Goal: Task Accomplishment & Management: Manage account settings

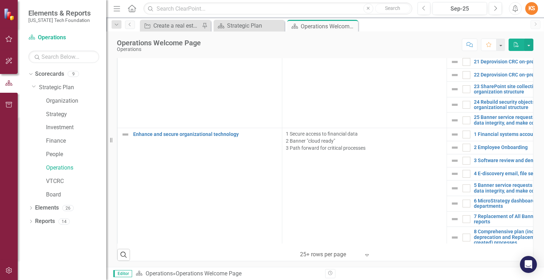
scroll to position [1407, 0]
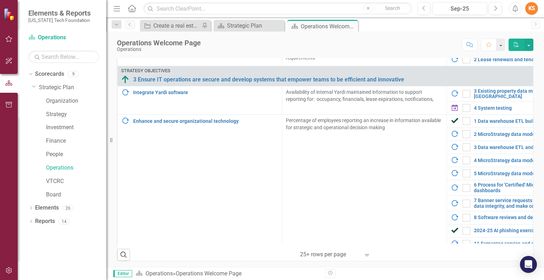
scroll to position [832, 0]
click at [451, 199] on img at bounding box center [455, 203] width 9 height 9
click at [492, 131] on link "2 MicroStrategy data model additions for budget" at bounding box center [541, 133] width 134 height 5
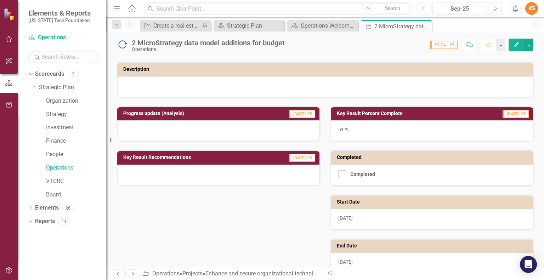
scroll to position [68, 0]
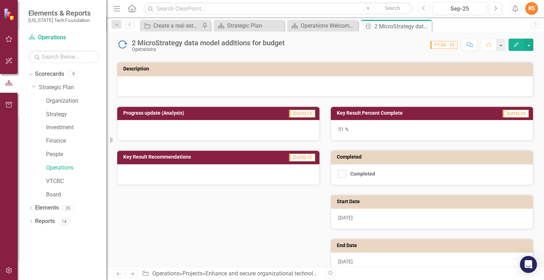
click at [424, 9] on icon "Previous" at bounding box center [424, 8] width 4 height 6
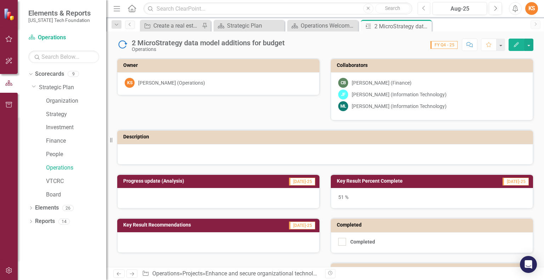
click at [423, 10] on icon "Previous" at bounding box center [424, 8] width 4 height 6
click at [59, 168] on link "Operations" at bounding box center [76, 168] width 60 height 8
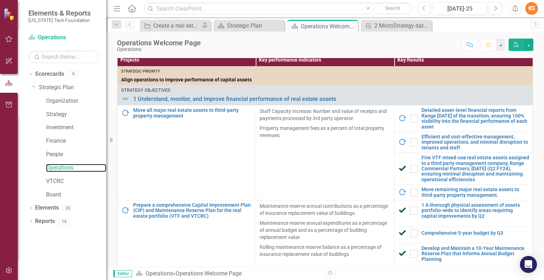
scroll to position [178, 0]
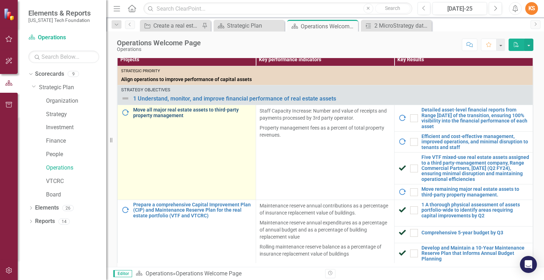
click at [158, 111] on link "Move all major real estate assets to third-party property management" at bounding box center [192, 112] width 119 height 11
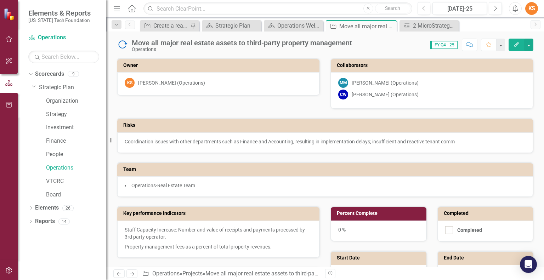
click at [518, 44] on icon "Edit" at bounding box center [517, 44] width 6 height 5
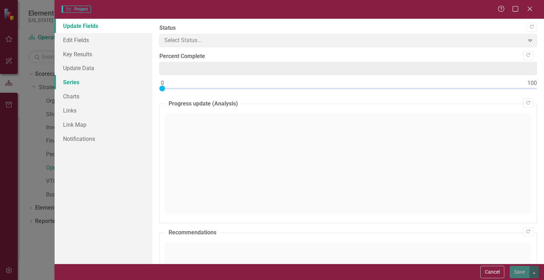
type input "0"
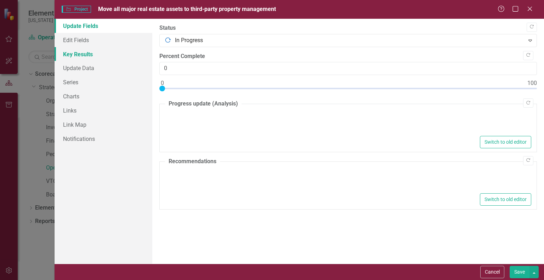
click at [77, 55] on link "Key Results" at bounding box center [104, 54] width 98 height 14
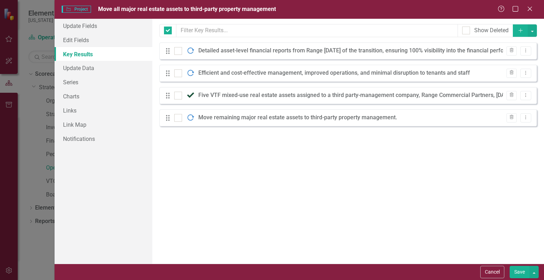
checkbox input "false"
click at [533, 7] on icon "Close" at bounding box center [530, 8] width 9 height 7
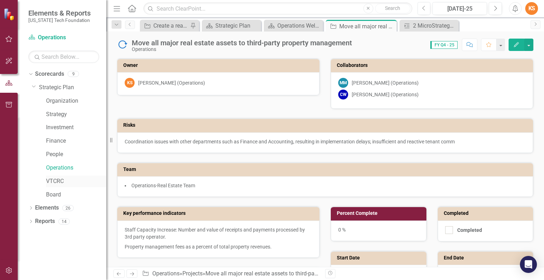
click at [57, 180] on link "VTCRC" at bounding box center [76, 182] width 60 height 8
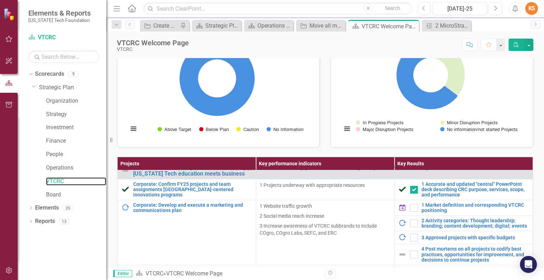
scroll to position [34, 0]
click at [9, 38] on icon "button" at bounding box center [8, 39] width 7 height 6
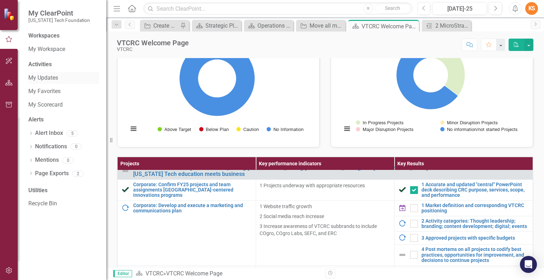
click at [36, 79] on link "My Updates" at bounding box center [63, 78] width 71 height 8
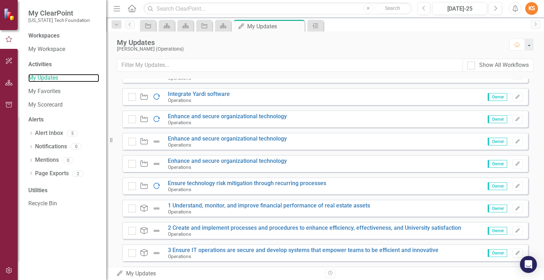
scroll to position [442, 0]
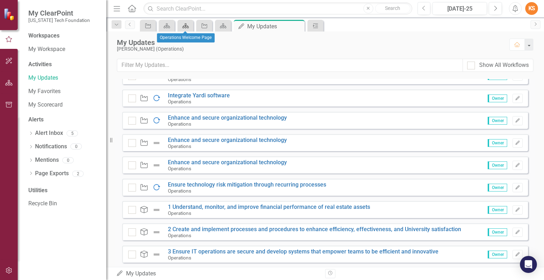
click at [185, 26] on icon "Scorecard" at bounding box center [185, 26] width 7 height 6
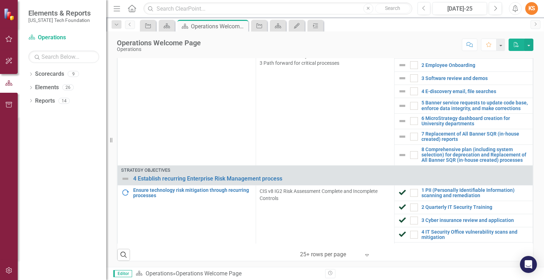
scroll to position [1599, 0]
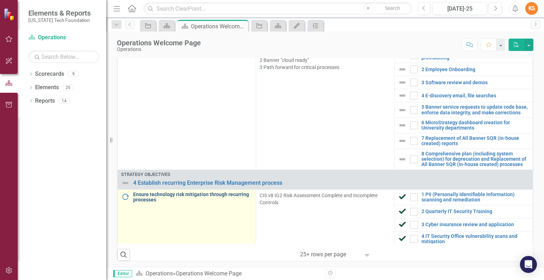
click at [162, 203] on link "Ensure technology risk mitigation through recurring processes" at bounding box center [192, 197] width 119 height 11
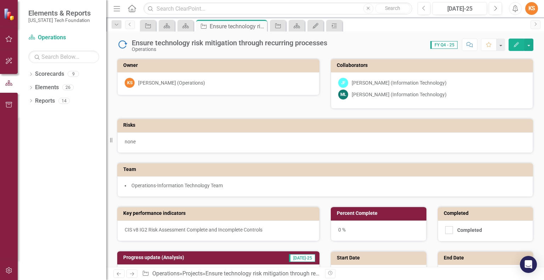
click at [517, 45] on icon "button" at bounding box center [516, 44] width 5 height 5
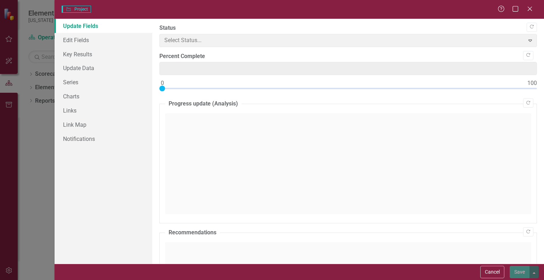
type input "0"
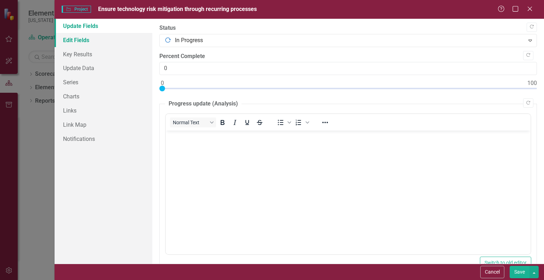
click at [77, 38] on link "Edit Fields" at bounding box center [104, 40] width 98 height 14
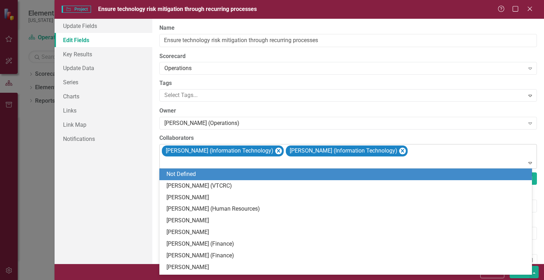
click at [411, 150] on div "[PERSON_NAME] (Information Technology) [PERSON_NAME] (Information Technology)" at bounding box center [349, 157] width 376 height 24
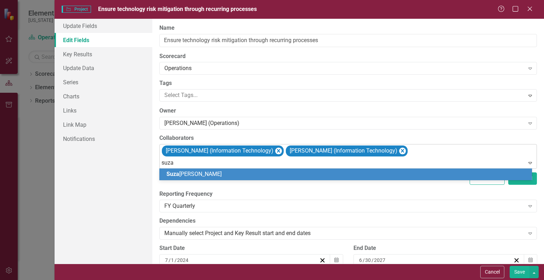
type input "[PERSON_NAME]"
drag, startPoint x: 169, startPoint y: 170, endPoint x: 191, endPoint y: 174, distance: 22.7
click at [191, 174] on div "[PERSON_NAME] ne [PERSON_NAME]" at bounding box center [347, 174] width 361 height 8
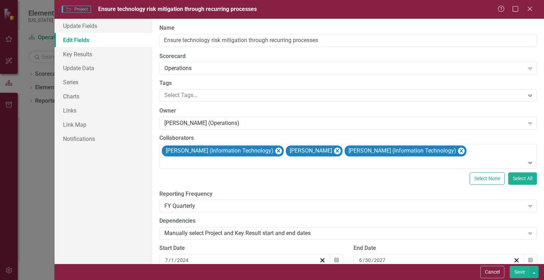
click at [517, 269] on button "Save" at bounding box center [520, 272] width 20 height 12
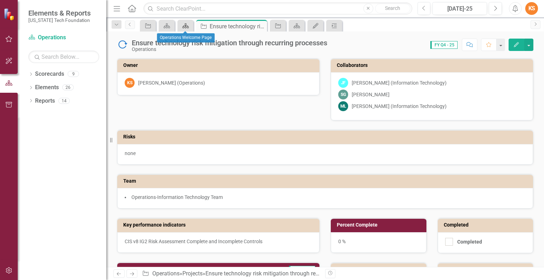
click at [186, 24] on icon "Scorecard" at bounding box center [185, 26] width 7 height 6
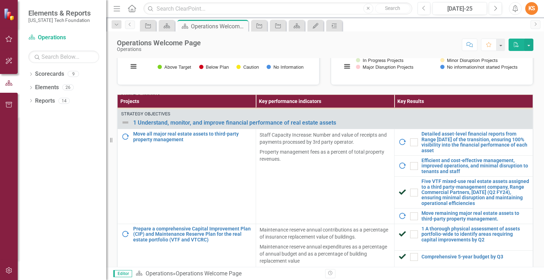
scroll to position [17, 0]
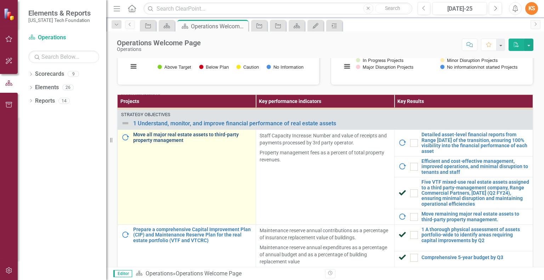
click at [156, 132] on link "Move all major real estate assets to third-party property management" at bounding box center [192, 137] width 119 height 11
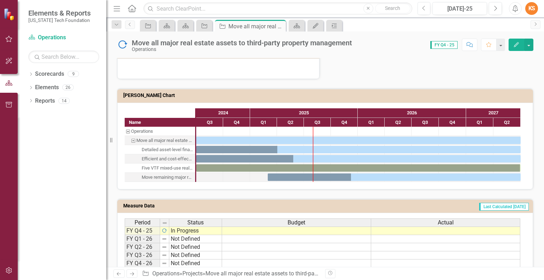
scroll to position [414, 0]
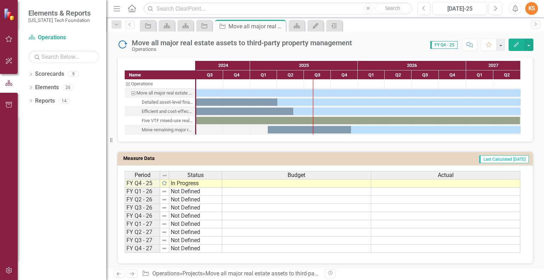
click at [299, 172] on span "Budget" at bounding box center [297, 175] width 18 height 6
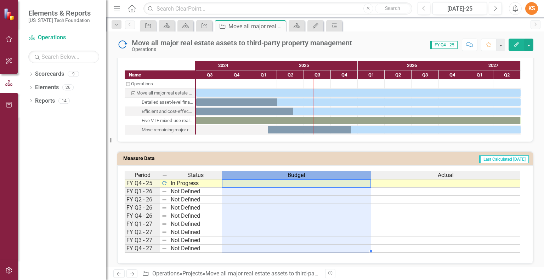
click at [292, 173] on span "Budget" at bounding box center [297, 175] width 18 height 6
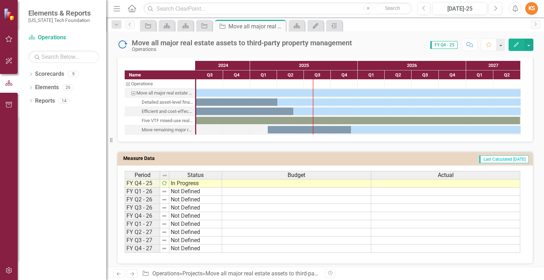
click at [249, 156] on h3 "Measure Data" at bounding box center [201, 158] width 157 height 5
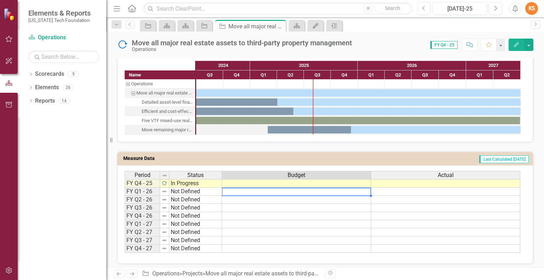
click at [249, 188] on td at bounding box center [296, 192] width 149 height 8
click at [511, 156] on span "Last Calculated [DATE]" at bounding box center [504, 160] width 50 height 8
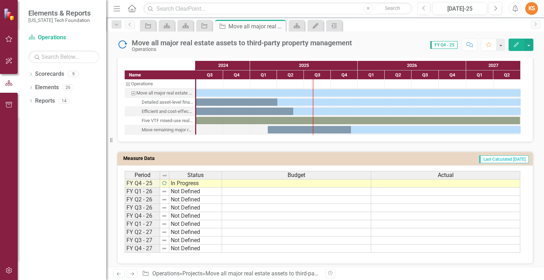
click at [422, 156] on td "Last Calculated [DATE]" at bounding box center [405, 159] width 250 height 11
click at [518, 46] on icon "Edit" at bounding box center [517, 44] width 6 height 5
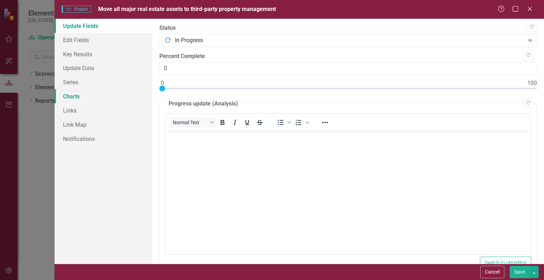
scroll to position [0, 0]
click at [75, 42] on link "Edit Fields" at bounding box center [104, 40] width 98 height 14
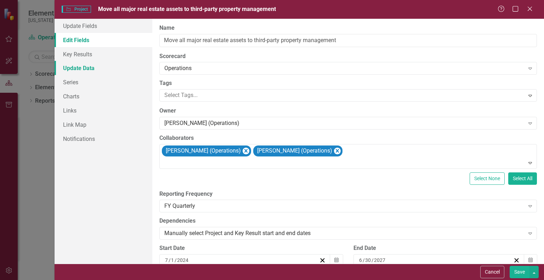
click at [76, 71] on link "Update Data" at bounding box center [104, 68] width 98 height 14
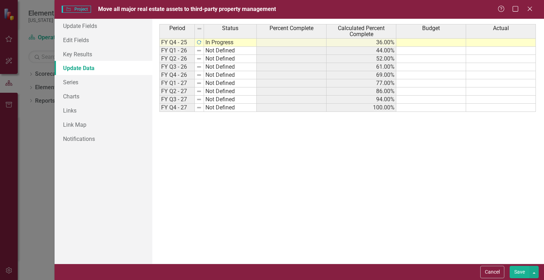
click at [528, 4] on div "Project Project Move all major real estate assets to third-party property manag…" at bounding box center [300, 9] width 490 height 19
click at [532, 7] on icon "Close" at bounding box center [530, 8] width 9 height 7
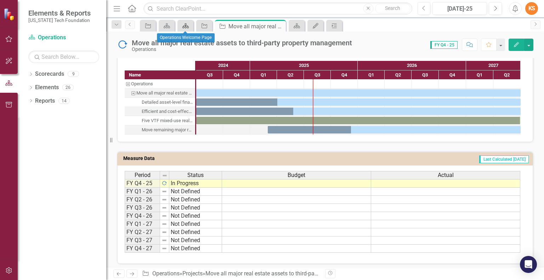
click at [187, 24] on icon "Scorecard" at bounding box center [185, 26] width 7 height 6
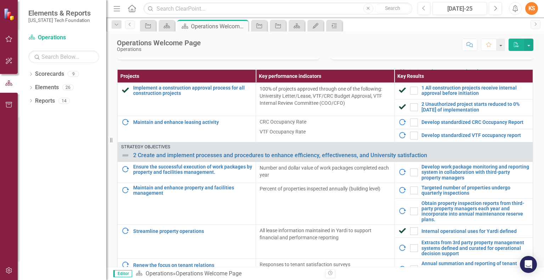
scroll to position [470, 0]
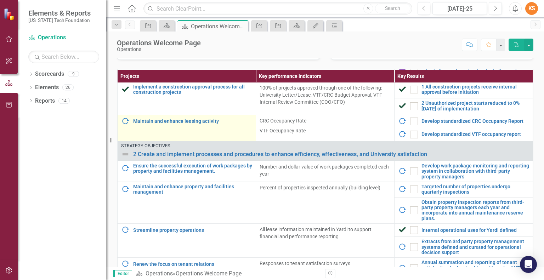
click at [169, 120] on div "Maintain and enhance leasing activity" at bounding box center [186, 121] width 131 height 9
click at [172, 123] on link "Maintain and enhance leasing activity" at bounding box center [192, 121] width 119 height 5
